Goal: Navigation & Orientation: Find specific page/section

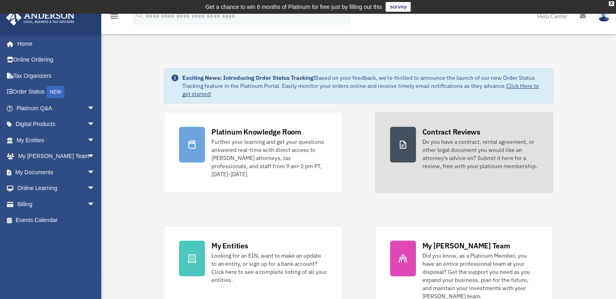
click at [505, 164] on div "Do you have a contract, rental agreement, or other legal document you would lik…" at bounding box center [480, 154] width 116 height 32
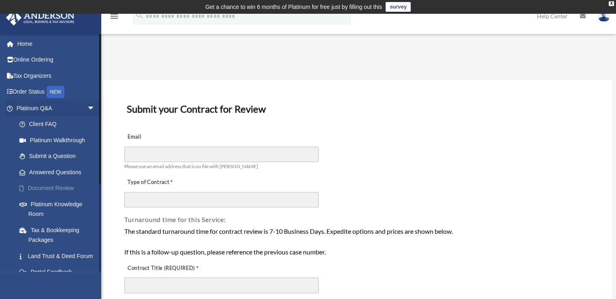
click at [51, 187] on link "Document Review" at bounding box center [59, 188] width 96 height 16
click at [30, 47] on link "Home" at bounding box center [57, 44] width 102 height 16
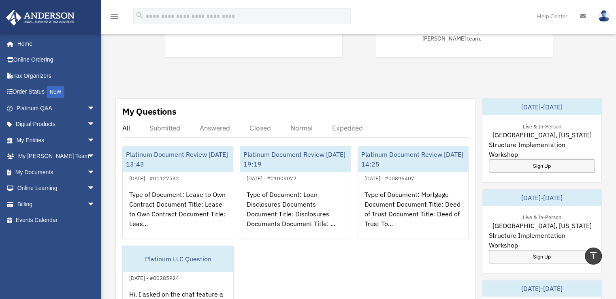
scroll to position [283, 0]
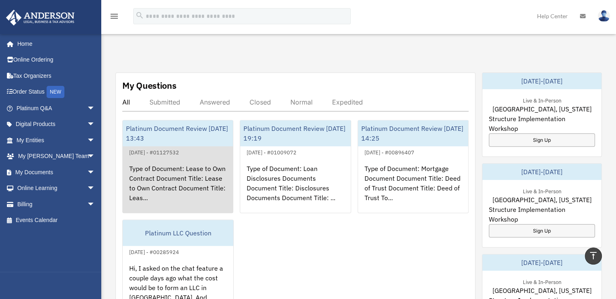
click at [180, 124] on div "Platinum Document Review [DATE] 13:43" at bounding box center [178, 133] width 110 height 26
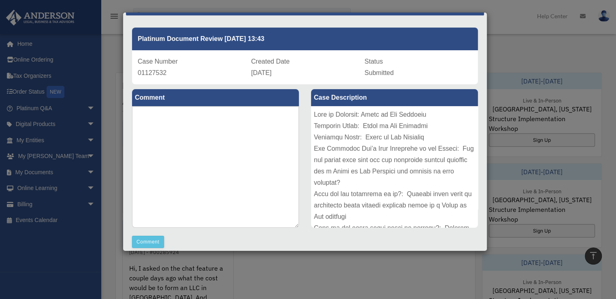
scroll to position [0, 0]
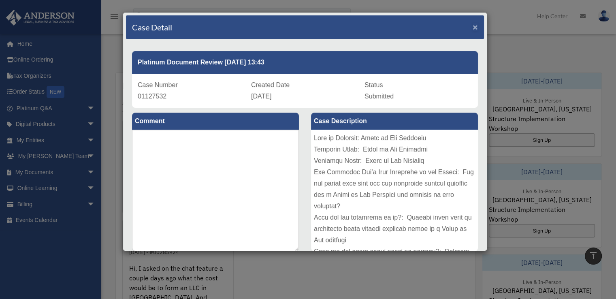
click at [473, 27] on span "×" at bounding box center [475, 26] width 5 height 9
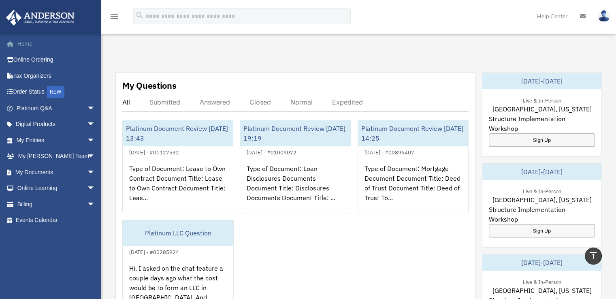
click at [25, 42] on link "Home" at bounding box center [57, 44] width 102 height 16
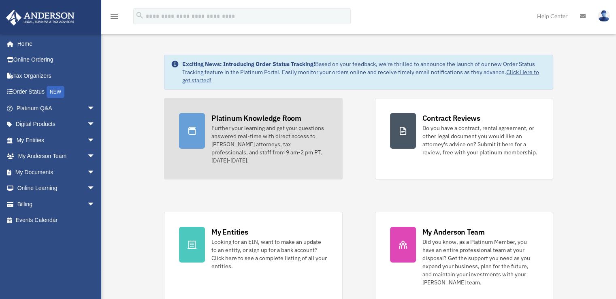
click at [245, 129] on div "Further your learning and get your questions answered real-time with direct acc…" at bounding box center [269, 144] width 116 height 40
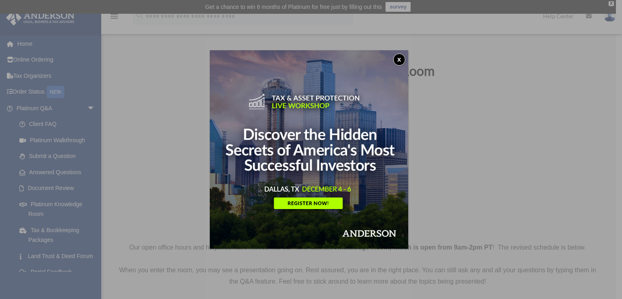
click at [403, 60] on button "x" at bounding box center [399, 59] width 12 height 12
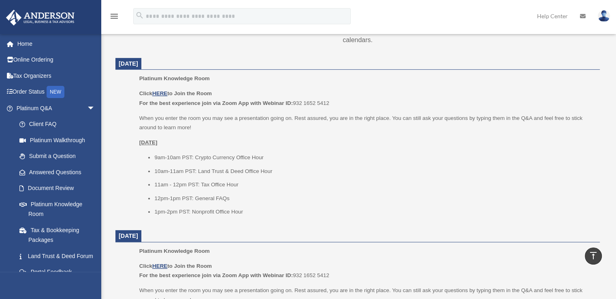
scroll to position [324, 0]
